Goal: Information Seeking & Learning: Learn about a topic

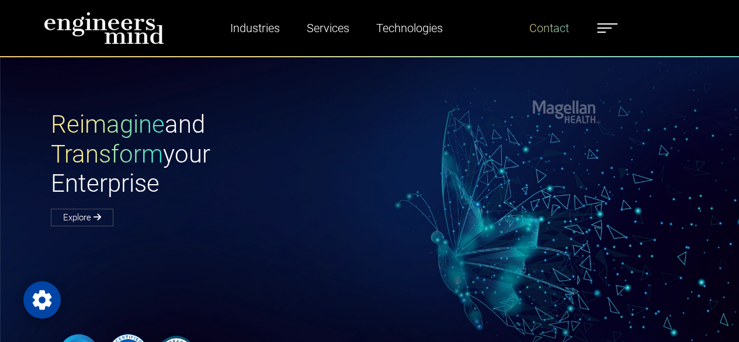
click at [563, 34] on link "Contact" at bounding box center [548, 28] width 49 height 27
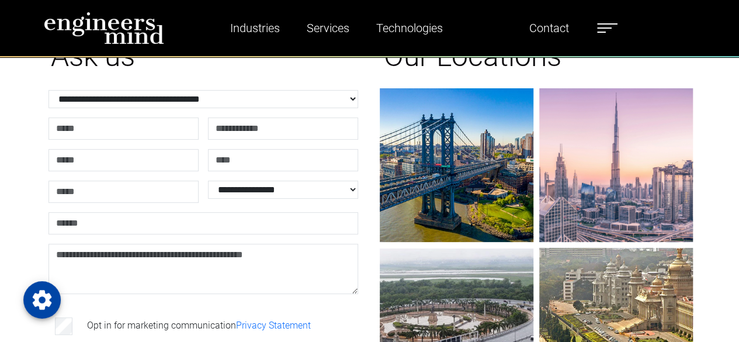
click at [714, 69] on div "**********" at bounding box center [369, 253] width 739 height 488
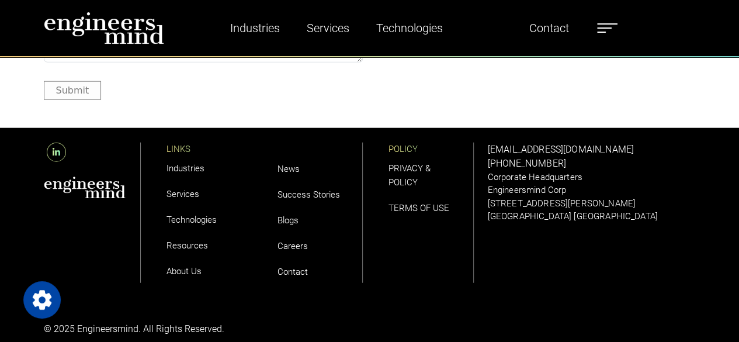
scroll to position [1378, 0]
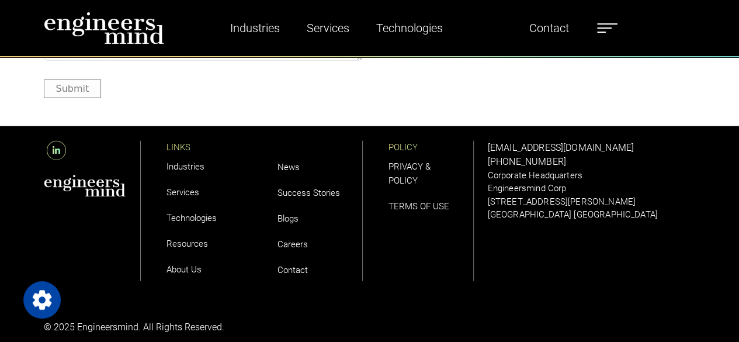
click at [304, 244] on link "Careers" at bounding box center [292, 244] width 30 height 11
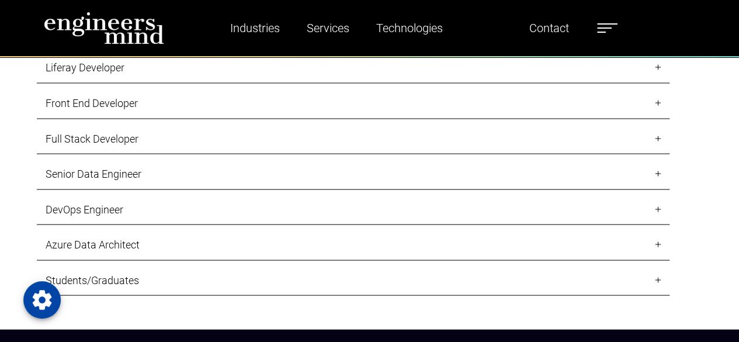
scroll to position [1121, 0]
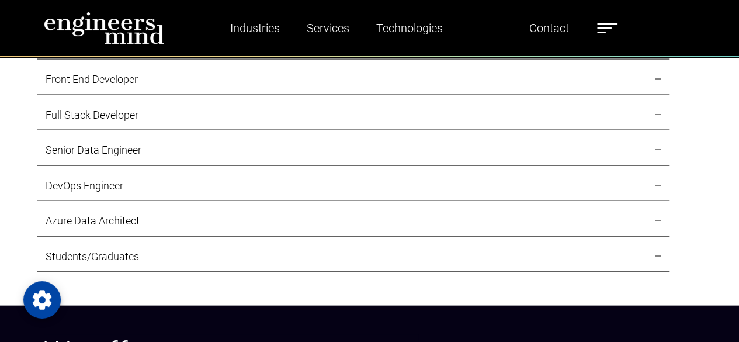
click at [120, 190] on link "DevOps Engineer" at bounding box center [353, 186] width 632 height 31
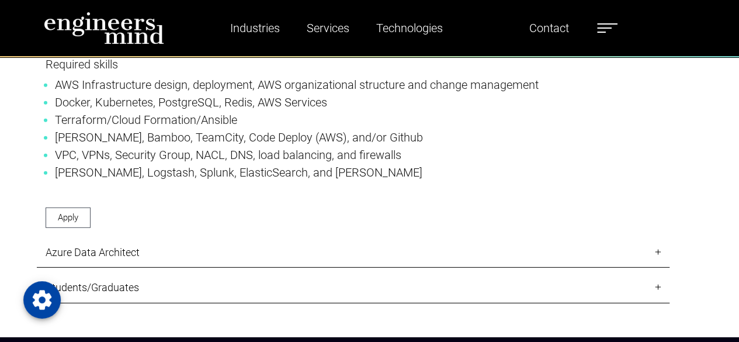
scroll to position [1658, 0]
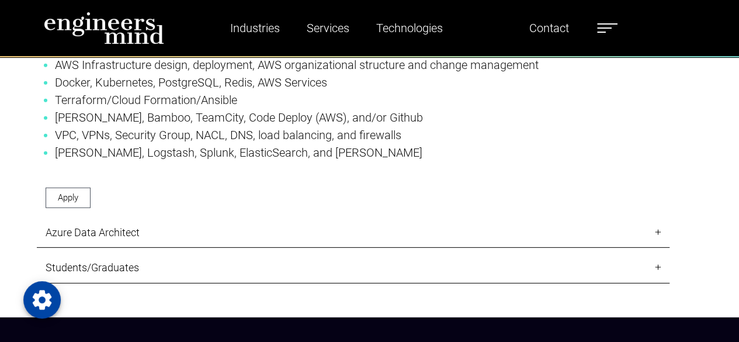
click at [119, 217] on link "Azure Data Architect" at bounding box center [353, 232] width 632 height 31
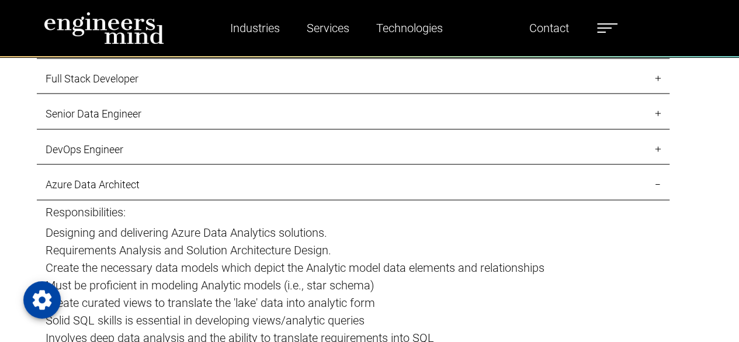
scroll to position [1121, 0]
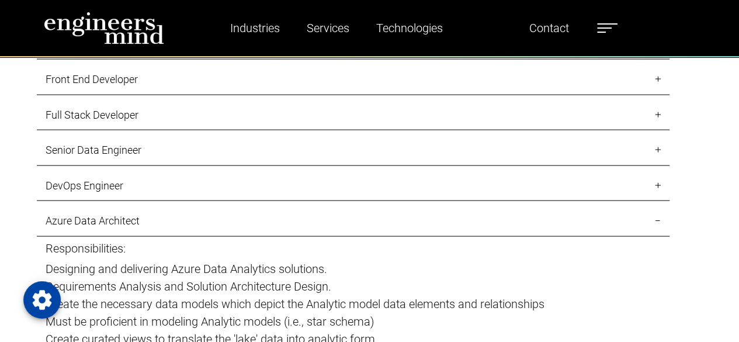
click at [123, 178] on link "DevOps Engineer" at bounding box center [353, 186] width 632 height 31
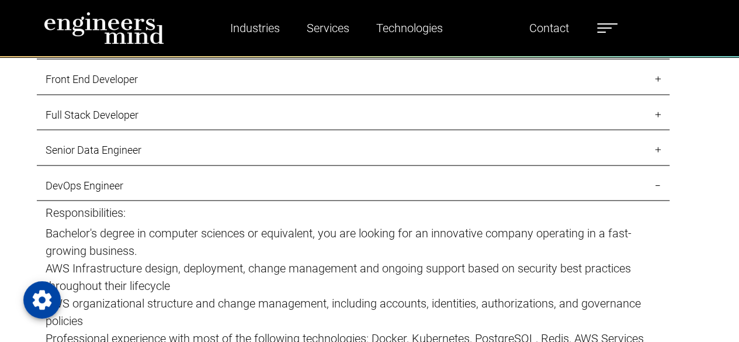
click at [123, 178] on link "DevOps Engineer" at bounding box center [353, 186] width 632 height 31
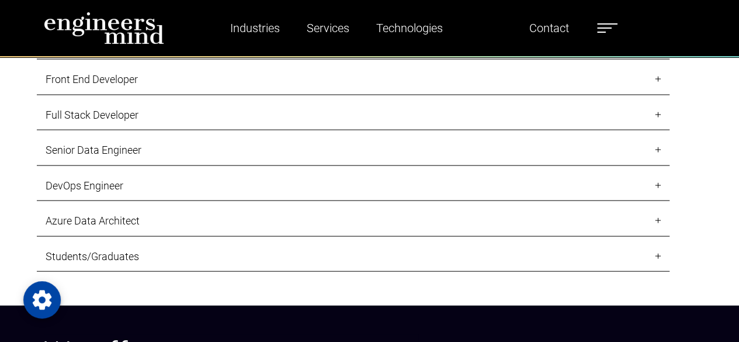
scroll to position [1145, 0]
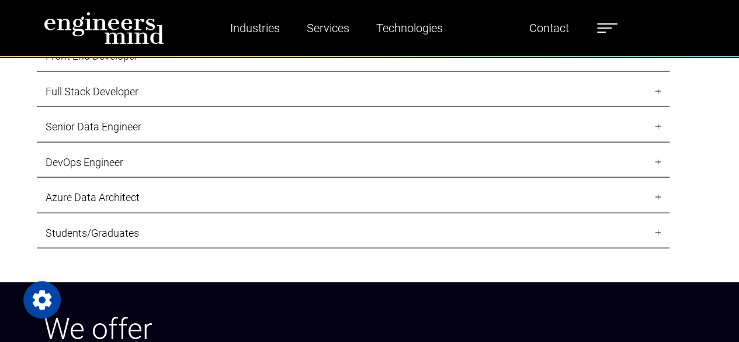
click at [122, 165] on link "DevOps Engineer" at bounding box center [353, 162] width 632 height 31
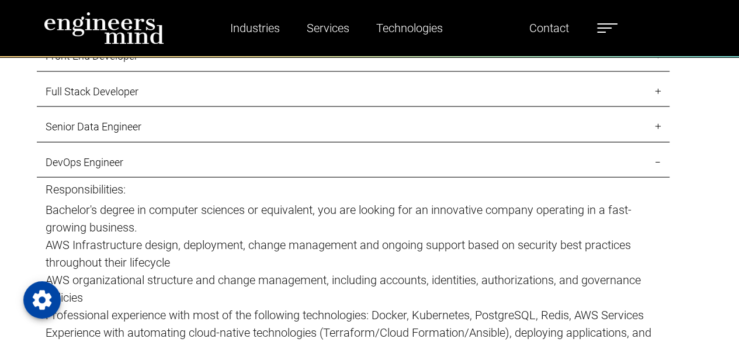
click at [96, 236] on p "AWS Infrastructure design, deployment, change management and ongoing support ba…" at bounding box center [353, 253] width 615 height 35
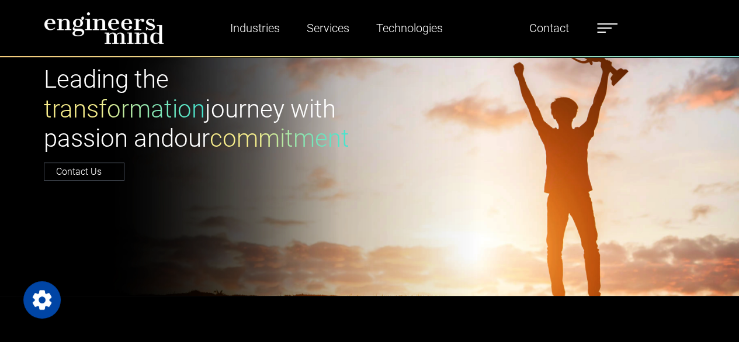
scroll to position [0, 0]
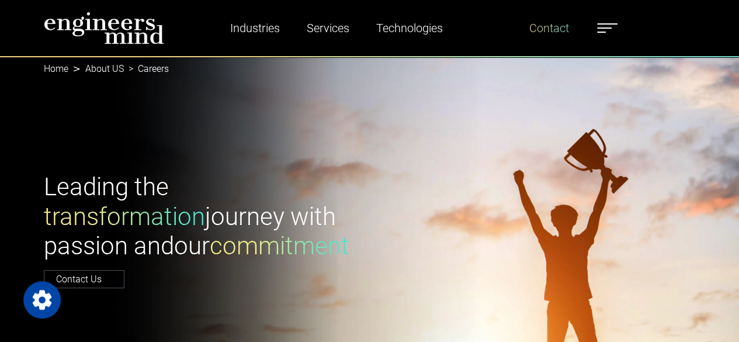
click at [561, 23] on link "Contact" at bounding box center [548, 28] width 49 height 27
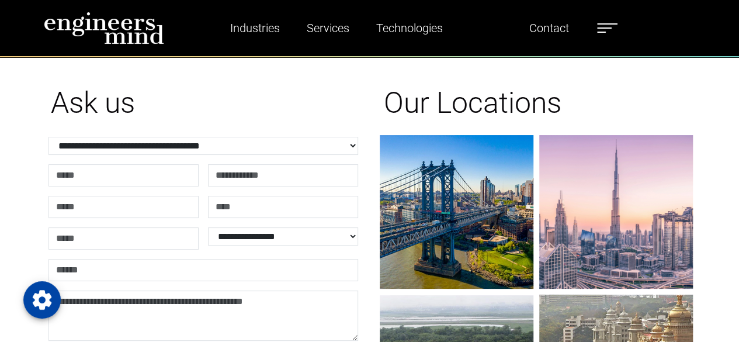
click at [677, 100] on h1 "Our Locations" at bounding box center [536, 102] width 305 height 35
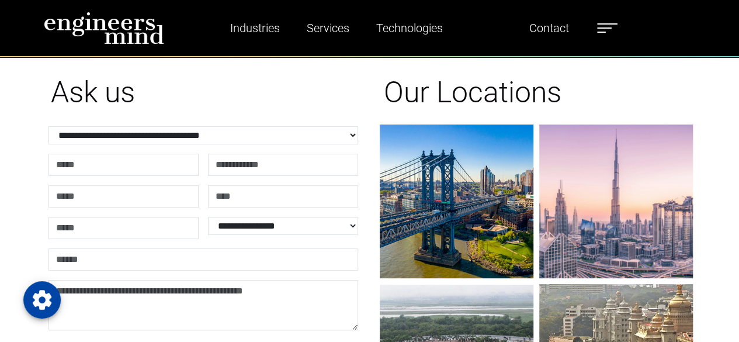
scroll to position [30, 0]
